Goal: Find specific page/section: Find specific page/section

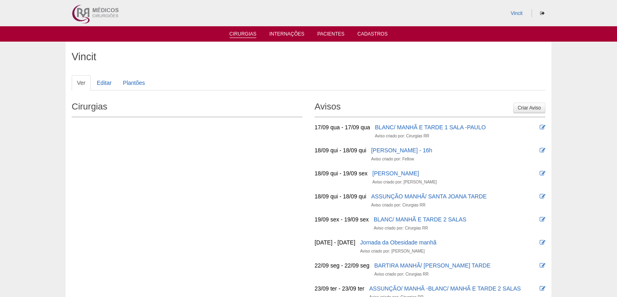
click at [243, 32] on link "Cirurgias" at bounding box center [242, 34] width 27 height 7
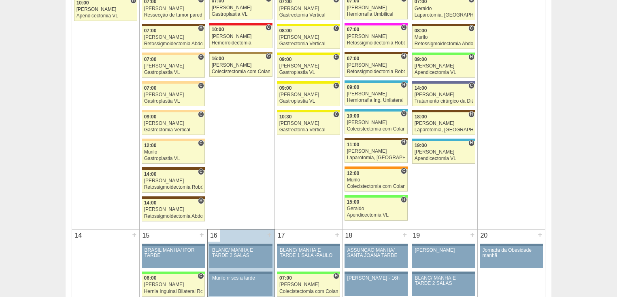
scroll to position [745, 0]
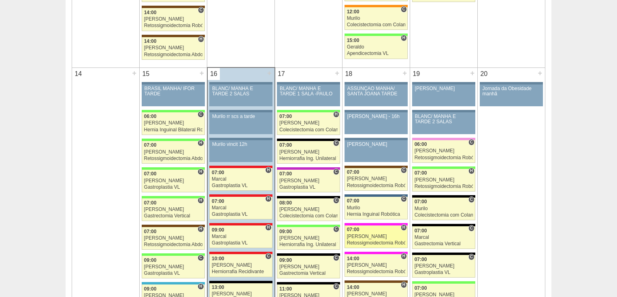
click at [359, 241] on div "Retossigmoidectomia Robótica" at bounding box center [376, 243] width 59 height 5
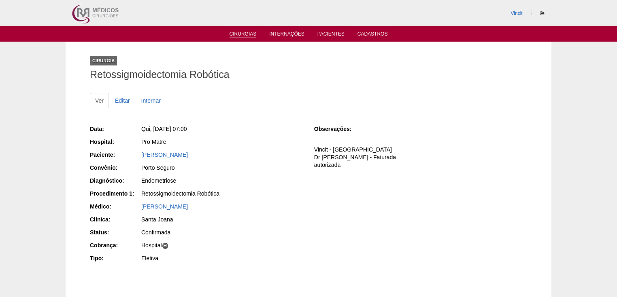
click at [244, 36] on link "Cirurgias" at bounding box center [242, 34] width 27 height 7
